Goal: Task Accomplishment & Management: Use online tool/utility

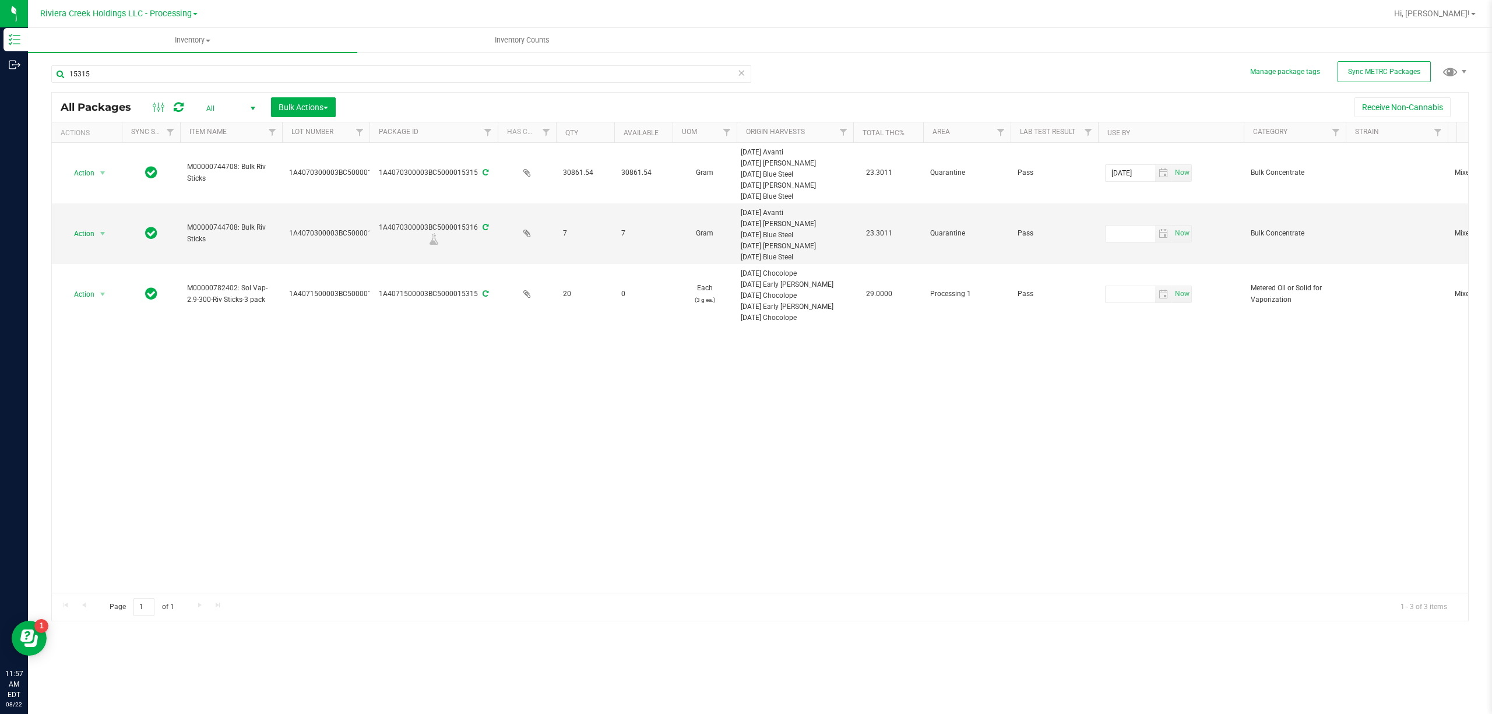
click at [154, 8] on link "Riviera Creek Holdings LLC - Processing" at bounding box center [118, 13] width 157 height 11
click at [161, 36] on link "Riviera Creek Holdings LLC - Cultivation" at bounding box center [119, 41] width 170 height 16
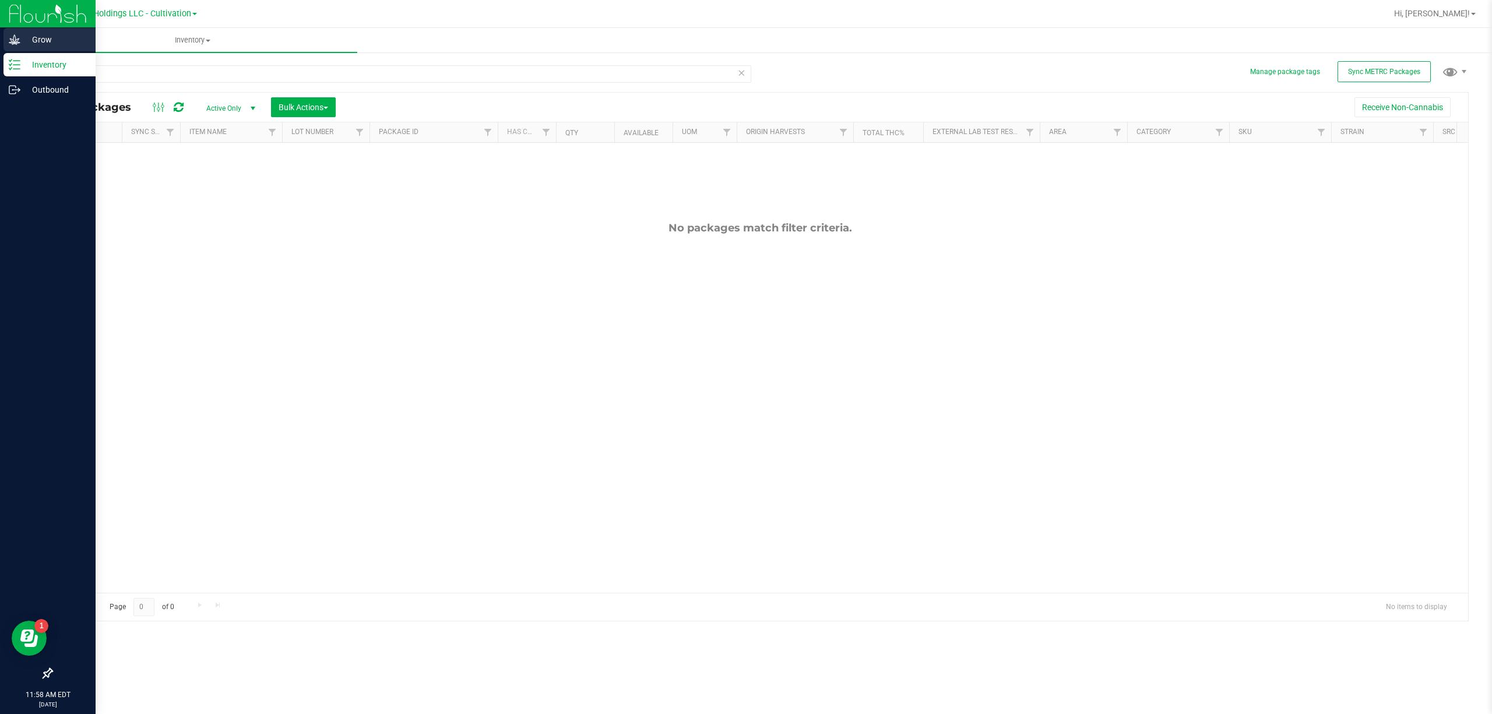
click at [15, 44] on icon at bounding box center [15, 40] width 12 height 12
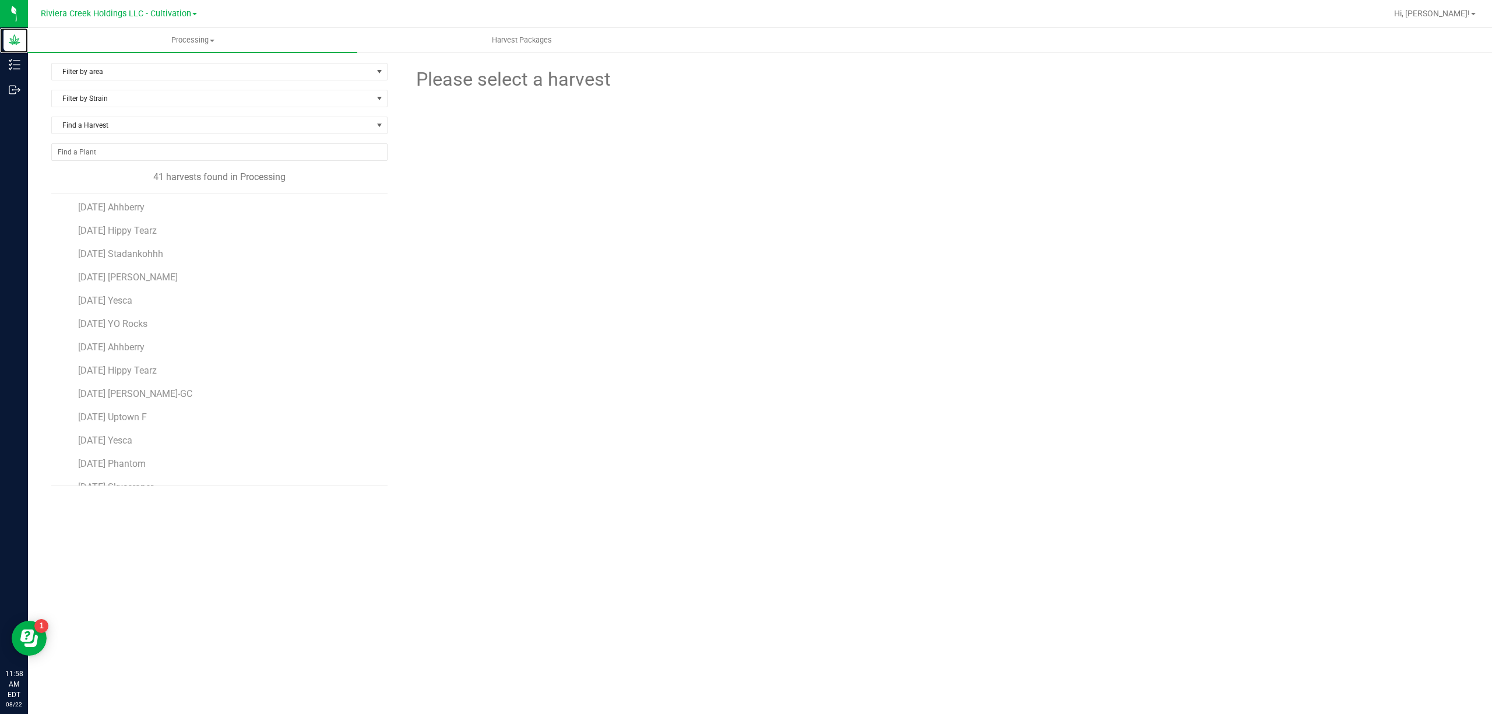
scroll to position [311, 0]
click at [140, 420] on li "[DATE] Yesca" at bounding box center [228, 407] width 301 height 23
click at [133, 416] on span "[DATE] Yesca" at bounding box center [105, 412] width 55 height 11
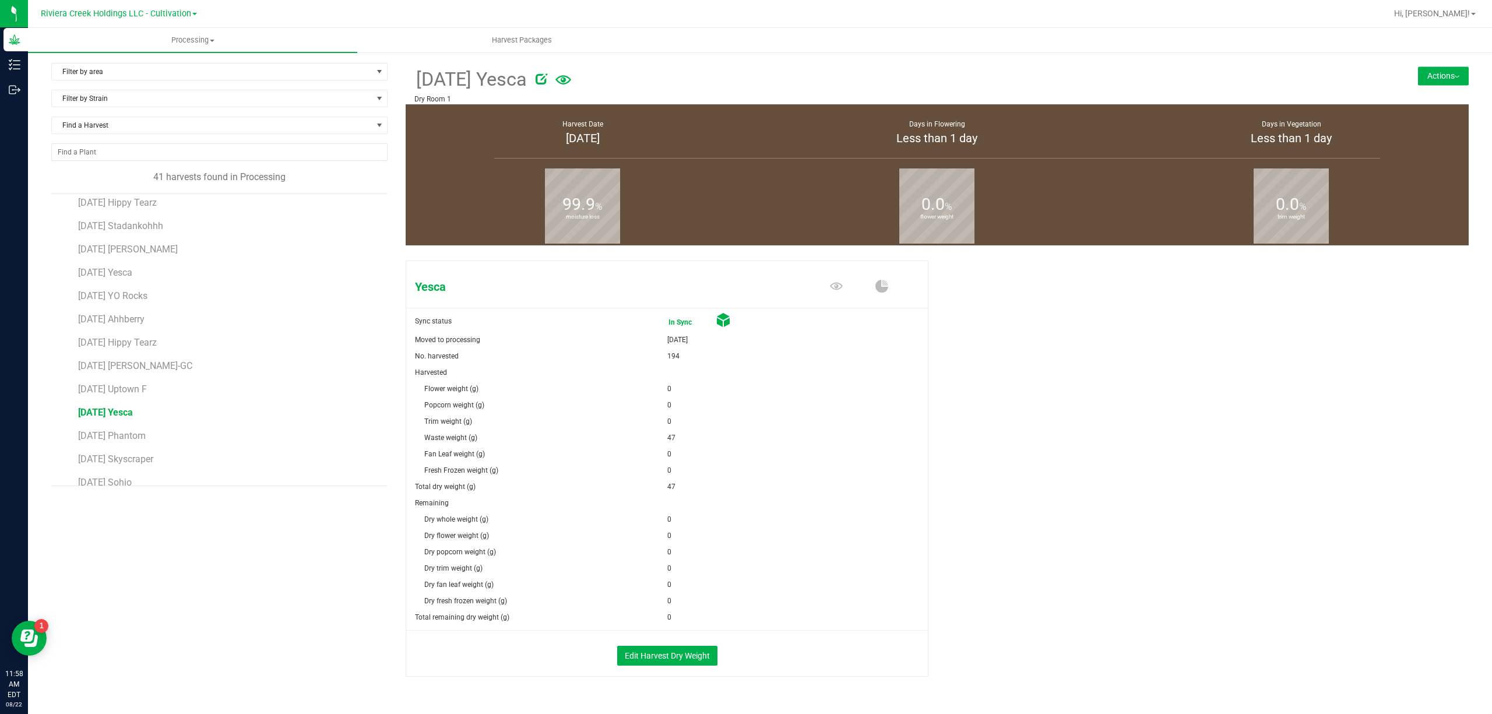
click at [1420, 77] on button "Actions" at bounding box center [1443, 75] width 51 height 19
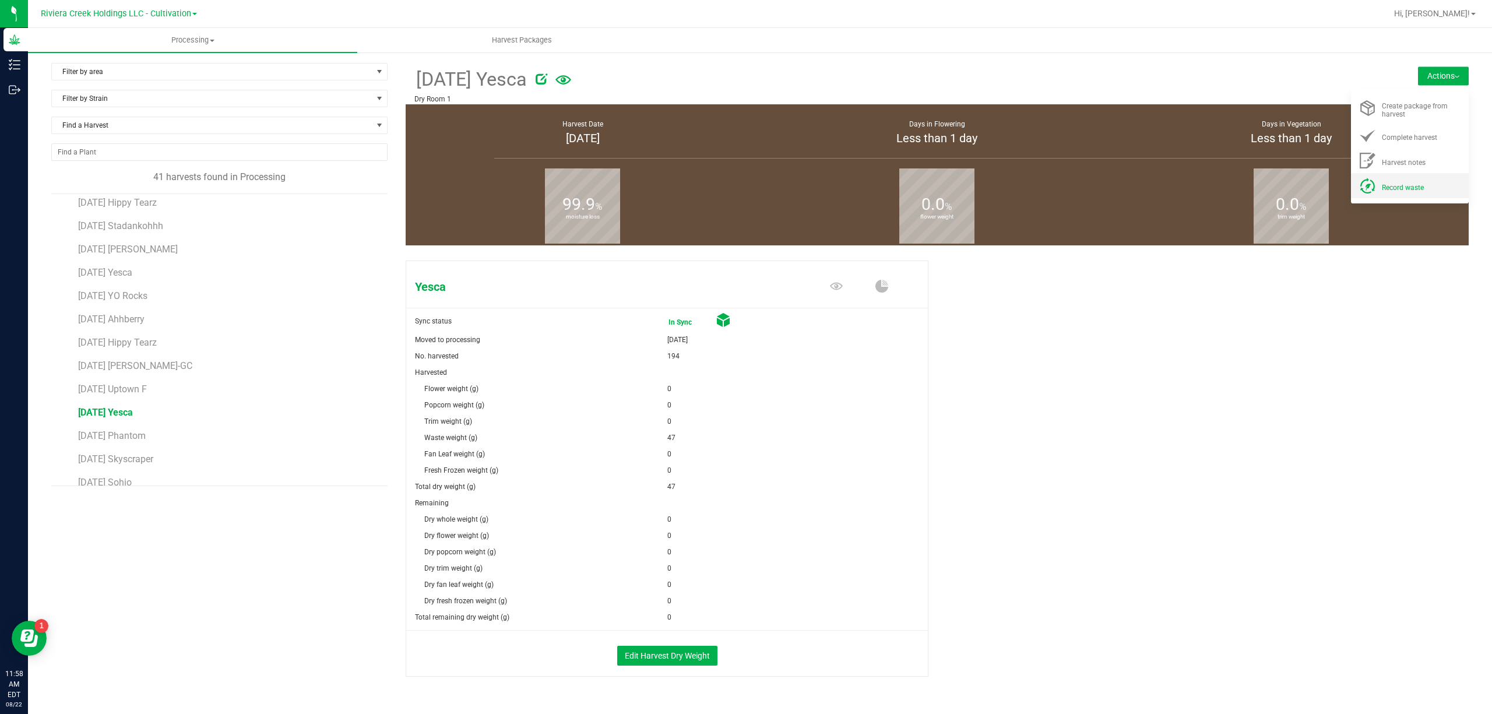
click at [1408, 184] on span "Record waste" at bounding box center [1403, 188] width 42 height 8
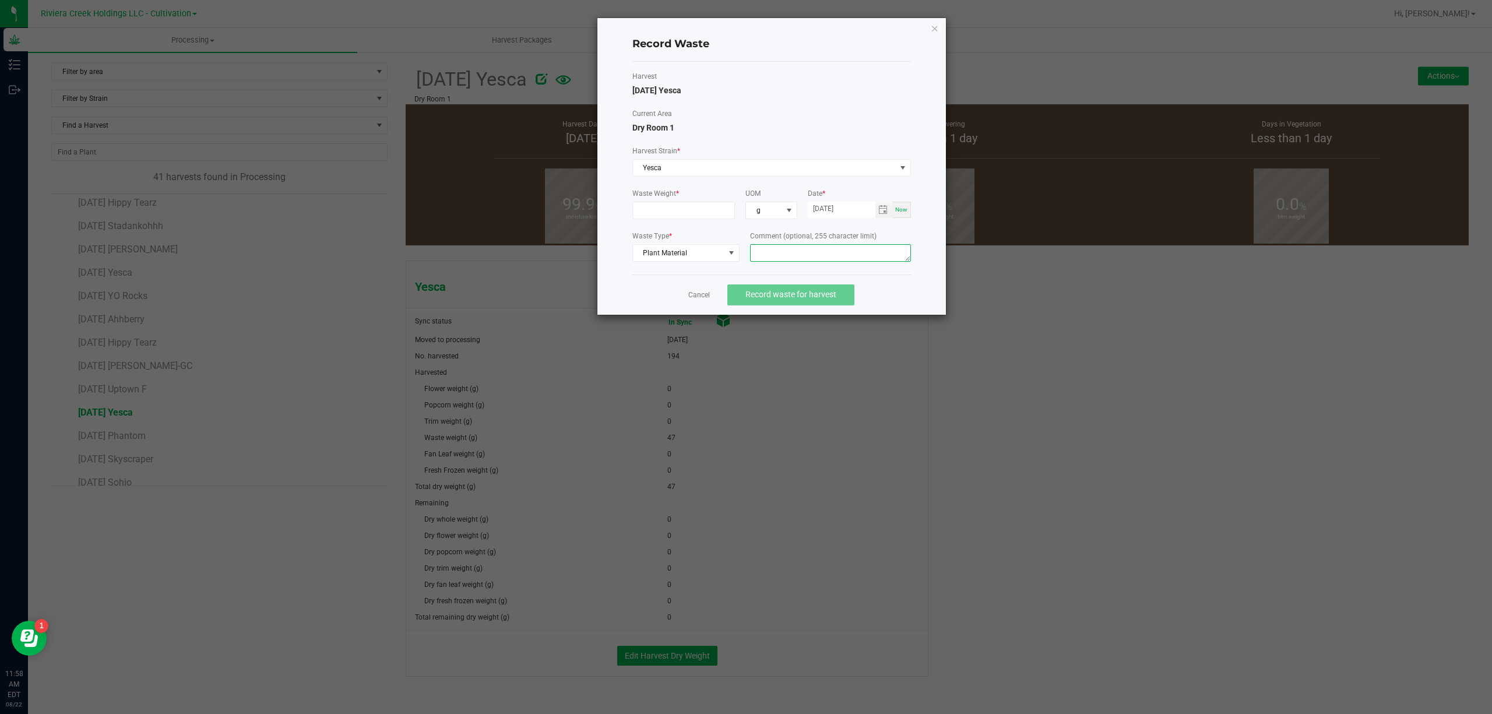
click at [848, 254] on textarea at bounding box center [830, 252] width 161 height 17
type textarea "Buck Floor Waste"
click at [713, 214] on input at bounding box center [684, 210] width 102 height 16
type input "8.0000 g"
click at [830, 154] on label "Harvest Strain *" at bounding box center [771, 151] width 279 height 10
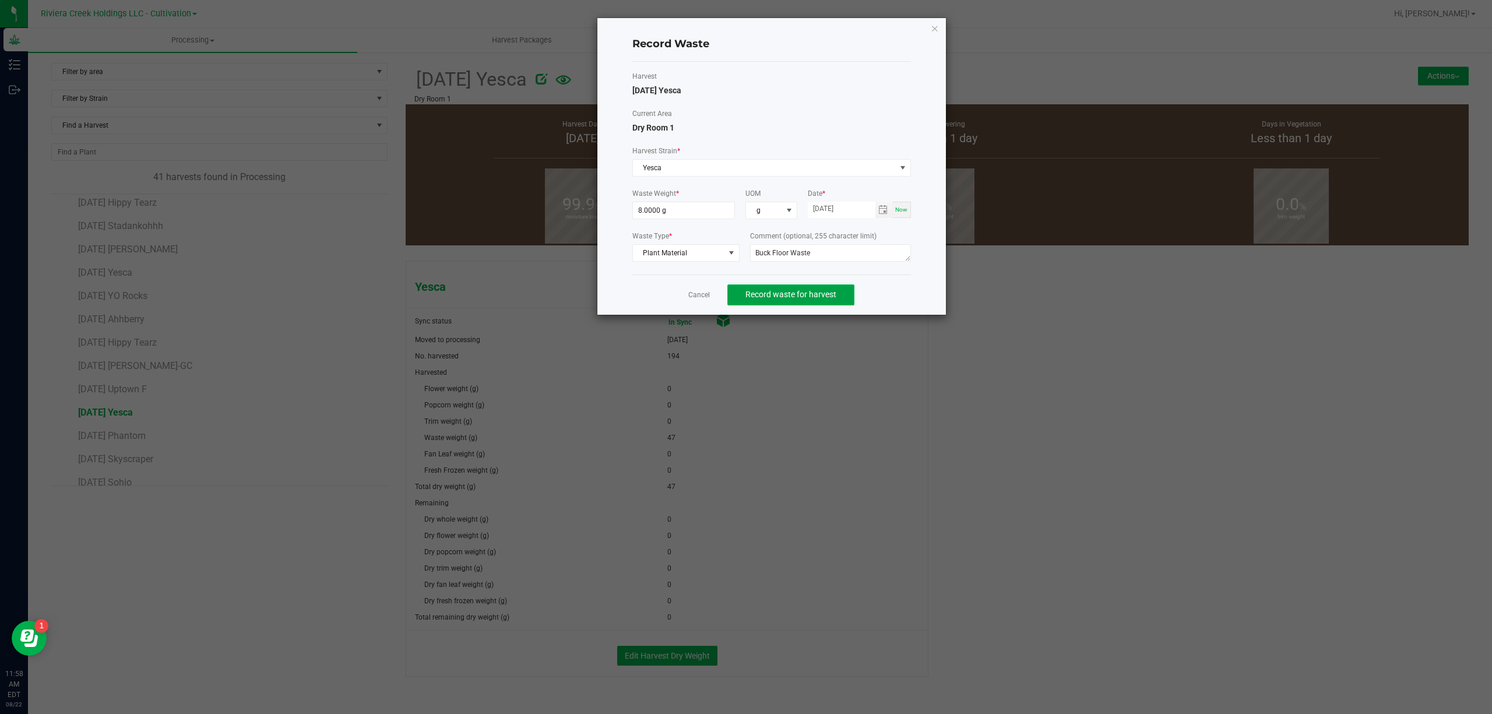
click at [817, 299] on span "Record waste for harvest" at bounding box center [790, 294] width 91 height 9
